Goal: Task Accomplishment & Management: Use online tool/utility

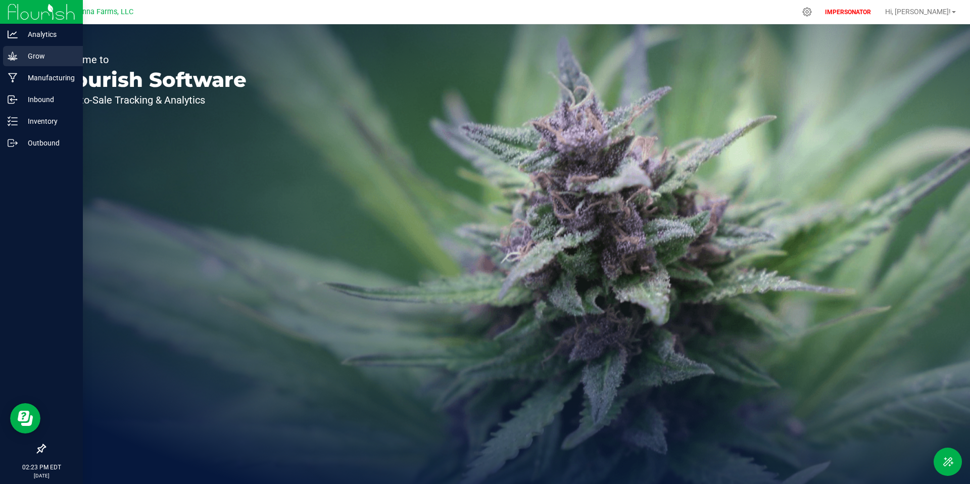
click at [54, 58] on p "Grow" at bounding box center [48, 56] width 61 height 12
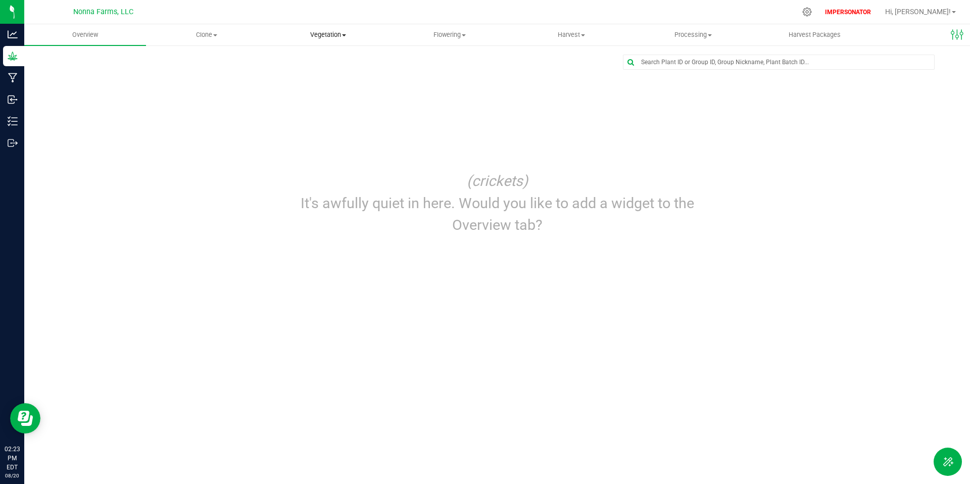
drag, startPoint x: 317, startPoint y: 31, endPoint x: 322, endPoint y: 49, distance: 19.4
click at [318, 32] on span "Vegetation" at bounding box center [328, 34] width 121 height 9
click at [314, 69] on span "Veg plants" at bounding box center [298, 73] width 62 height 9
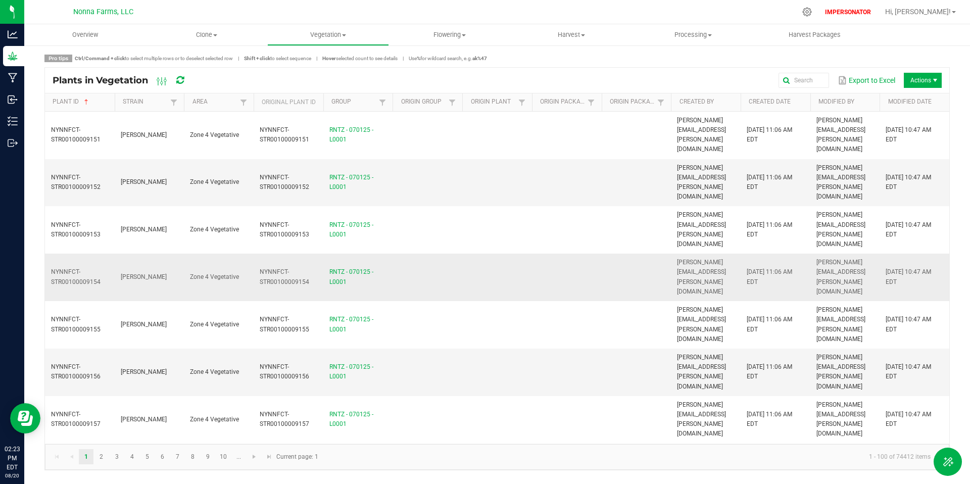
click at [602, 254] on td at bounding box center [636, 277] width 70 height 47
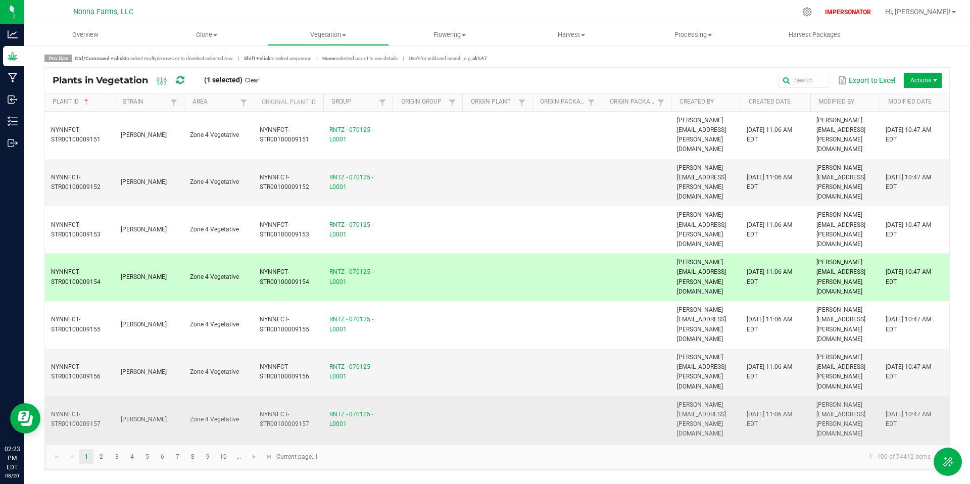
drag, startPoint x: 600, startPoint y: 318, endPoint x: 611, endPoint y: 300, distance: 21.3
click at [600, 443] on td at bounding box center [567, 466] width 70 height 47
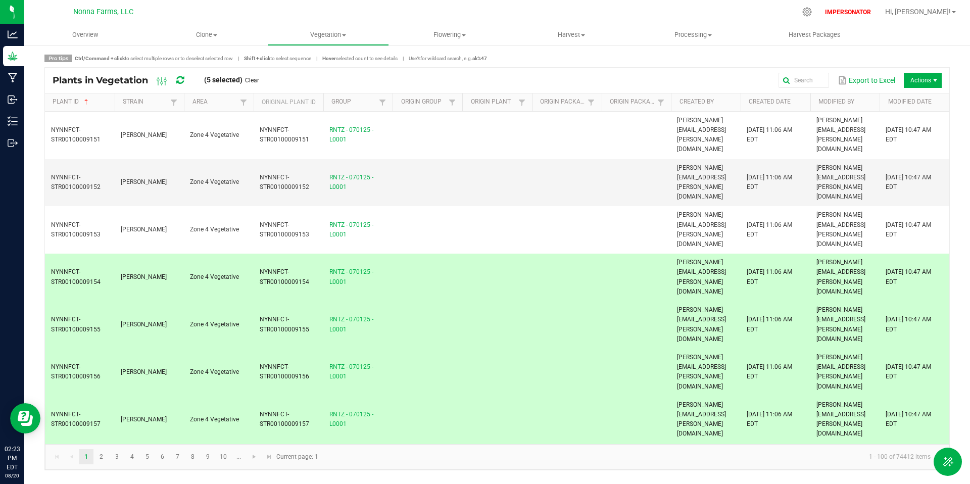
click at [599, 396] on td at bounding box center [567, 419] width 70 height 47
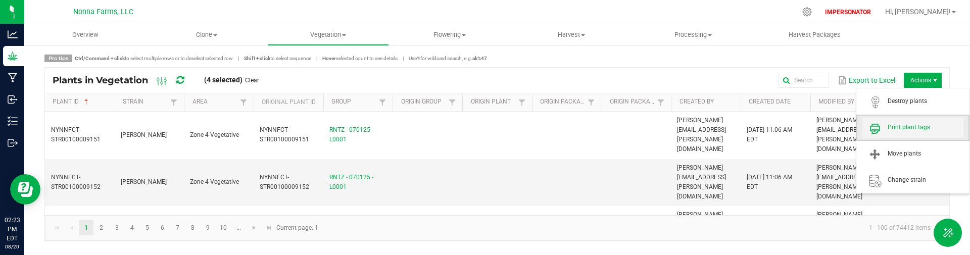
click at [904, 126] on span "Print plant tags" at bounding box center [925, 127] width 76 height 9
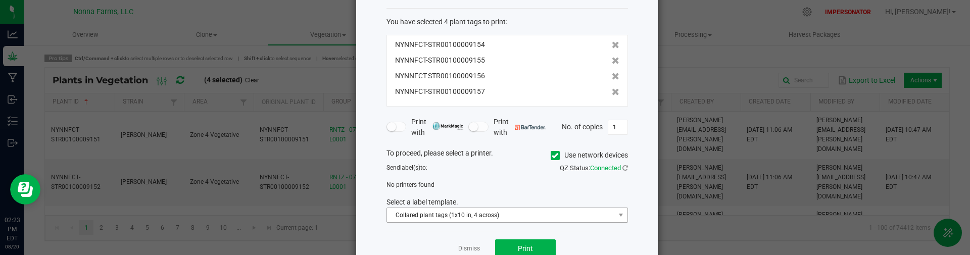
scroll to position [58, 0]
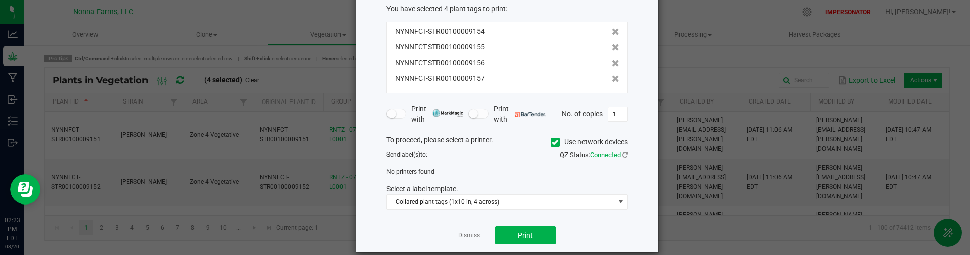
drag, startPoint x: 556, startPoint y: 141, endPoint x: 518, endPoint y: 164, distance: 43.5
click at [554, 142] on icon at bounding box center [554, 142] width 7 height 0
click at [0, 0] on input "Use network devices" at bounding box center [0, 0] width 0 height 0
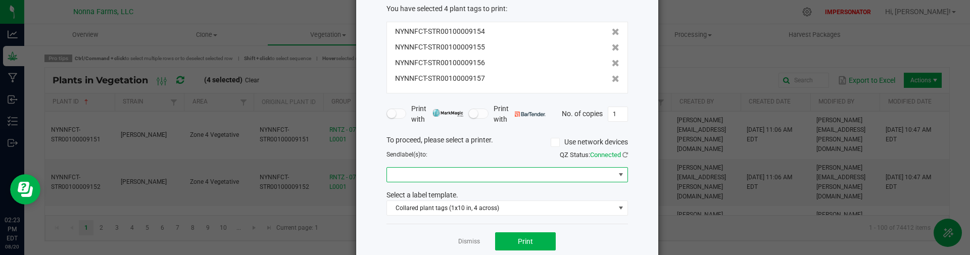
click at [450, 177] on span at bounding box center [501, 175] width 228 height 14
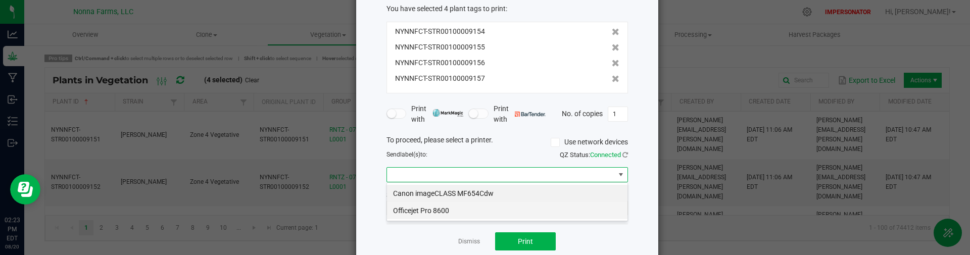
scroll to position [15, 241]
click at [430, 213] on 8600 "Officejet Pro 8600" at bounding box center [507, 210] width 240 height 17
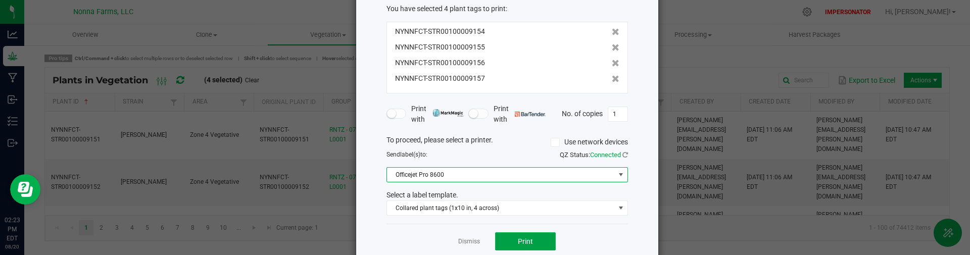
click at [531, 245] on span "Print" at bounding box center [525, 241] width 15 height 8
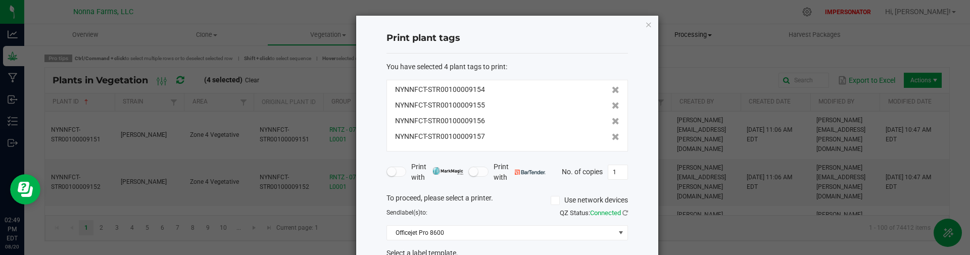
click at [646, 23] on icon "button" at bounding box center [648, 24] width 7 height 12
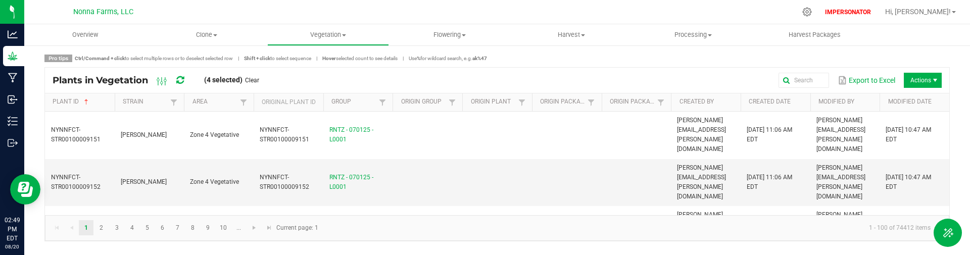
drag, startPoint x: 926, startPoint y: 13, endPoint x: 923, endPoint y: 18, distance: 5.9
click at [926, 13] on span "Hi, [PERSON_NAME]!" at bounding box center [918, 12] width 66 height 8
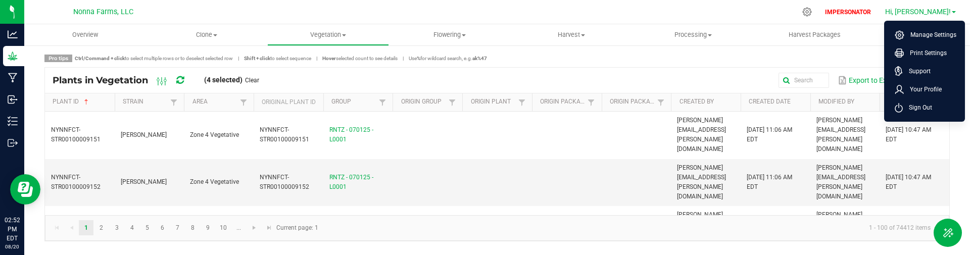
click at [932, 16] on link "Hi, [PERSON_NAME]!" at bounding box center [920, 12] width 79 height 11
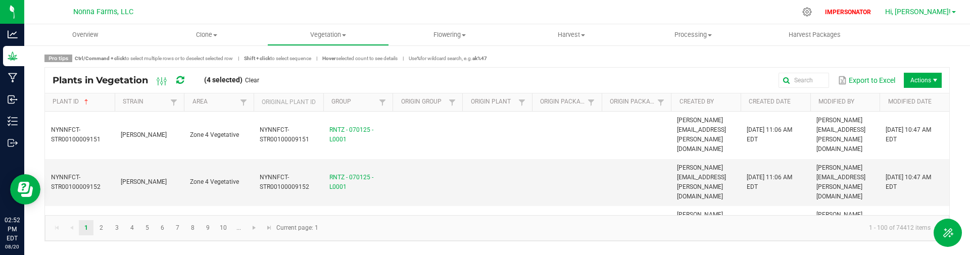
click at [934, 4] on div "IMPERSONATOR Hi, [PERSON_NAME]! Manage Settings Print Settings Support Your Pro…" at bounding box center [890, 12] width 139 height 18
drag, startPoint x: 932, startPoint y: 10, endPoint x: 922, endPoint y: 62, distance: 53.0
click at [932, 11] on span "Hi, [PERSON_NAME]!" at bounding box center [918, 12] width 66 height 8
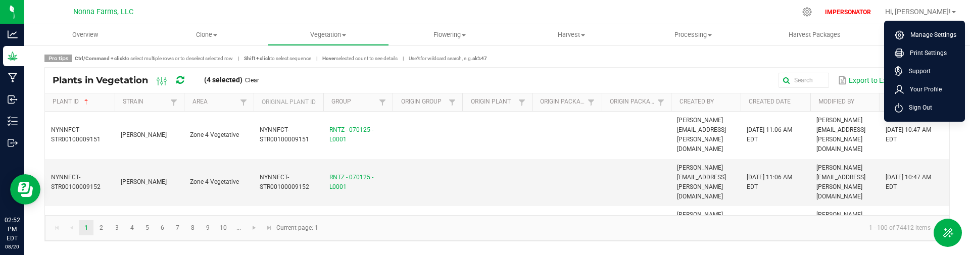
drag, startPoint x: 913, startPoint y: 109, endPoint x: 919, endPoint y: 104, distance: 7.5
click at [913, 109] on span "Sign Out" at bounding box center [916, 108] width 29 height 10
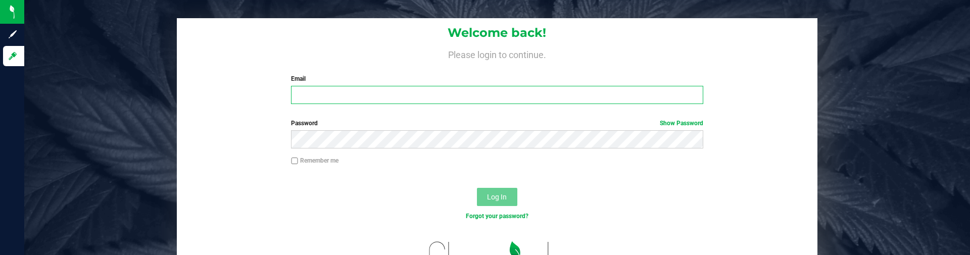
type input "[EMAIL_ADDRESS][DOMAIN_NAME]"
